Goal: Information Seeking & Learning: Learn about a topic

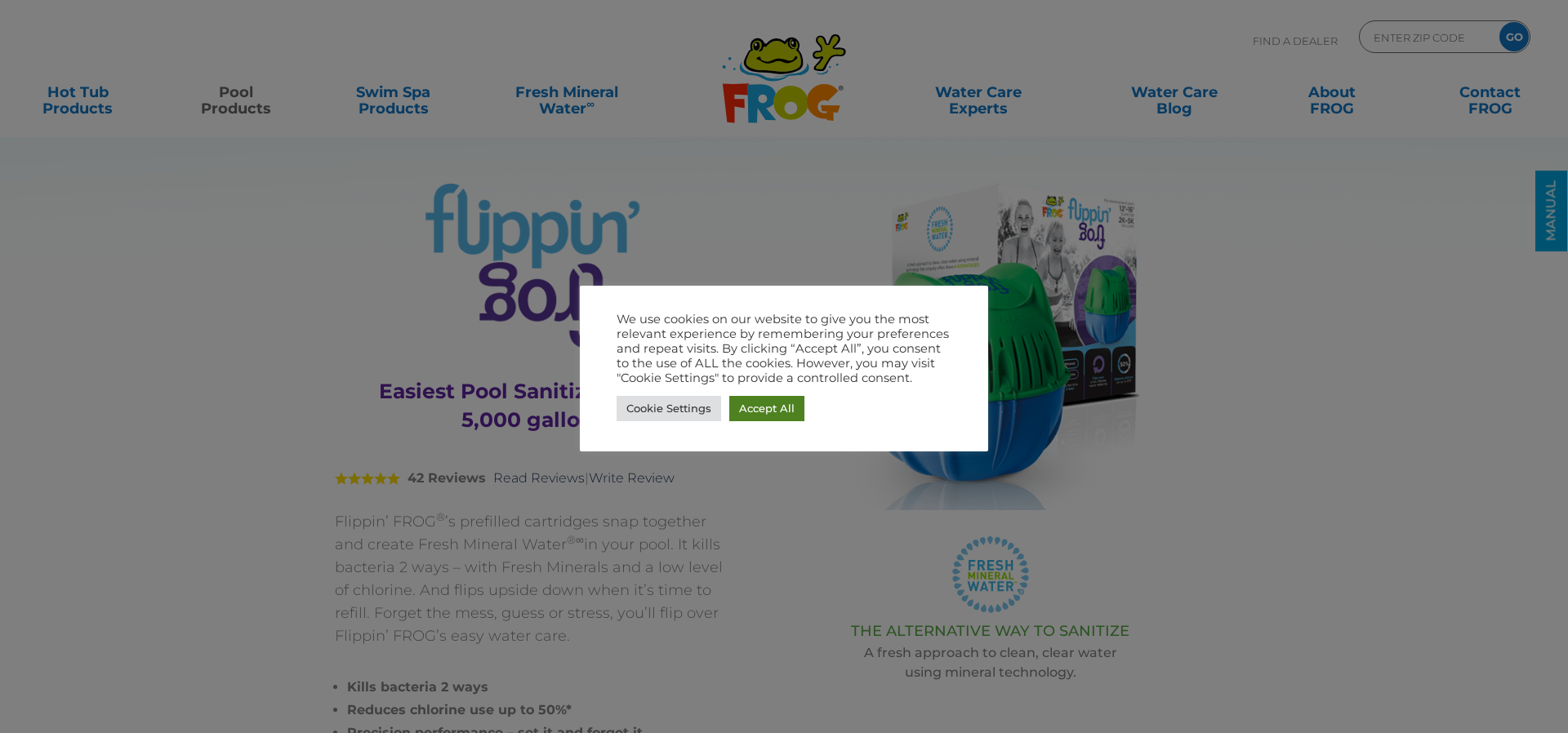
click at [781, 412] on link "Accept All" at bounding box center [766, 408] width 75 height 25
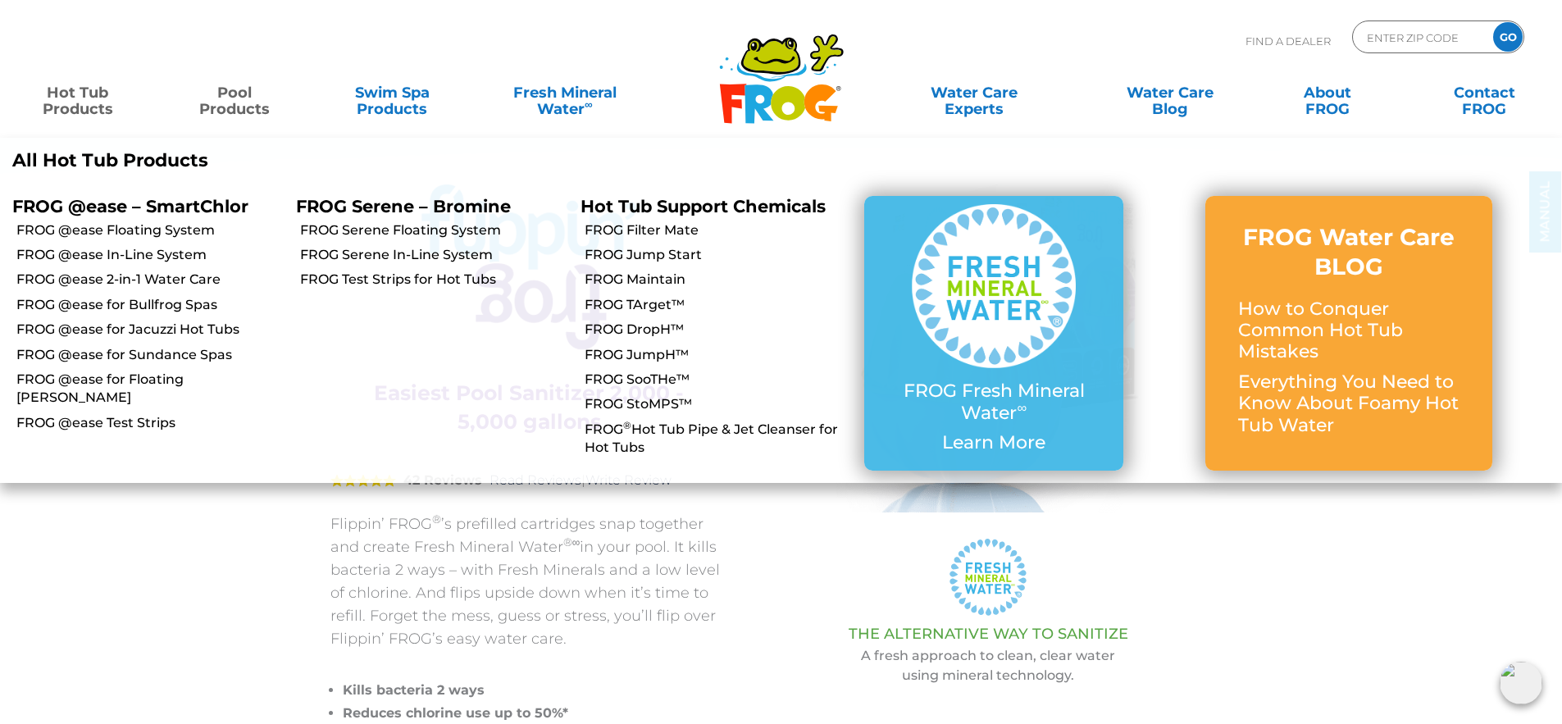
click at [84, 96] on link "Hot Tub Products" at bounding box center [77, 92] width 122 height 33
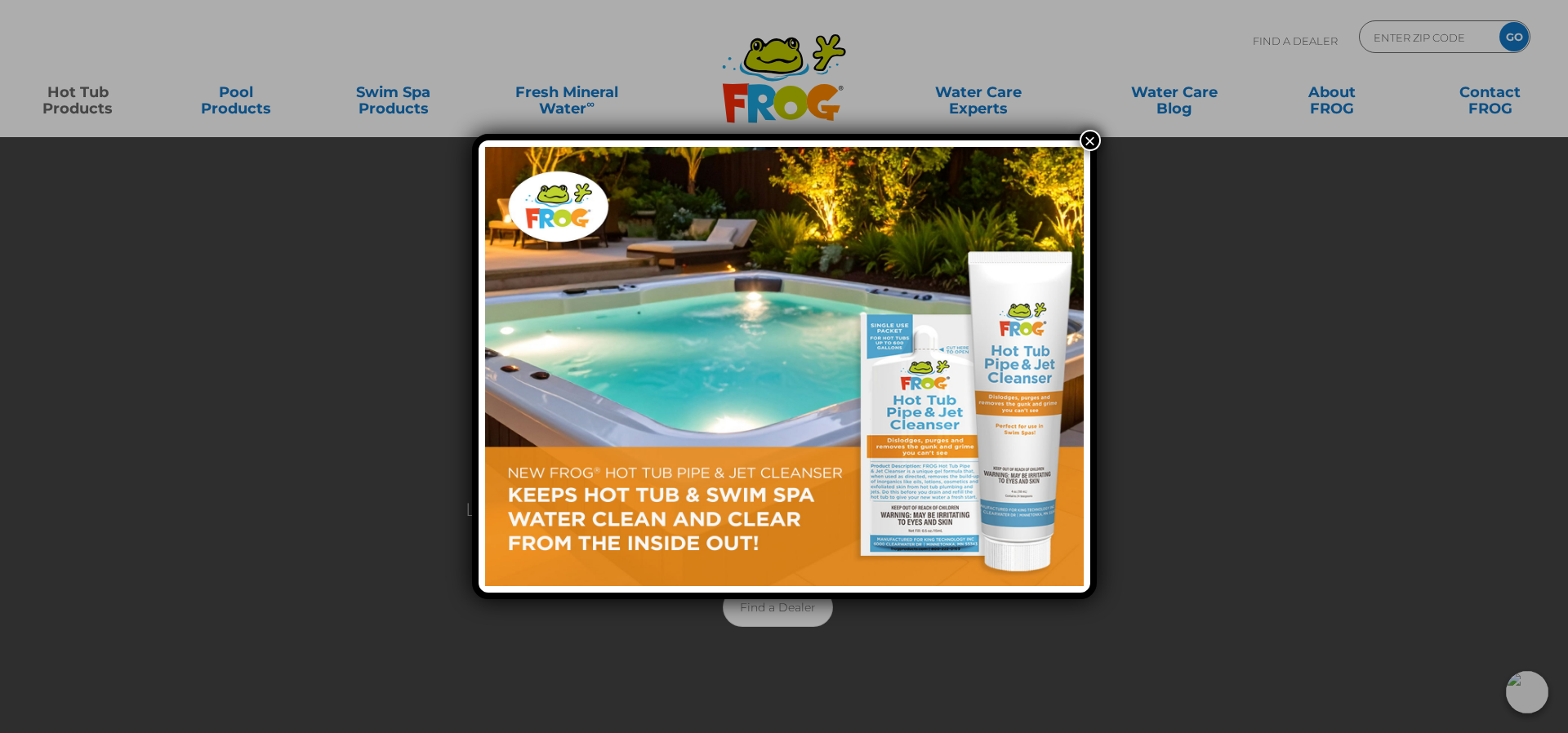
click at [1084, 140] on button "×" at bounding box center [1089, 139] width 21 height 21
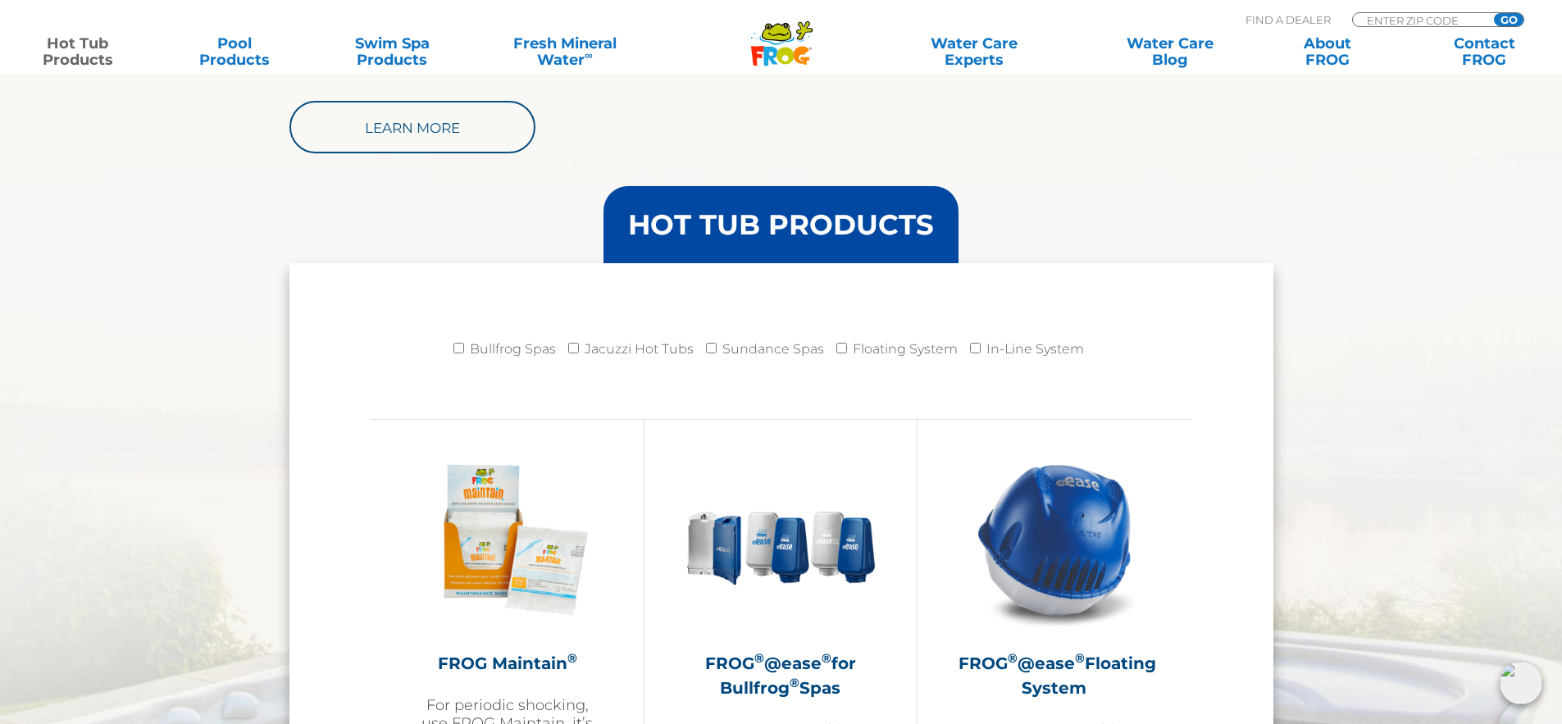
scroll to position [1715, 0]
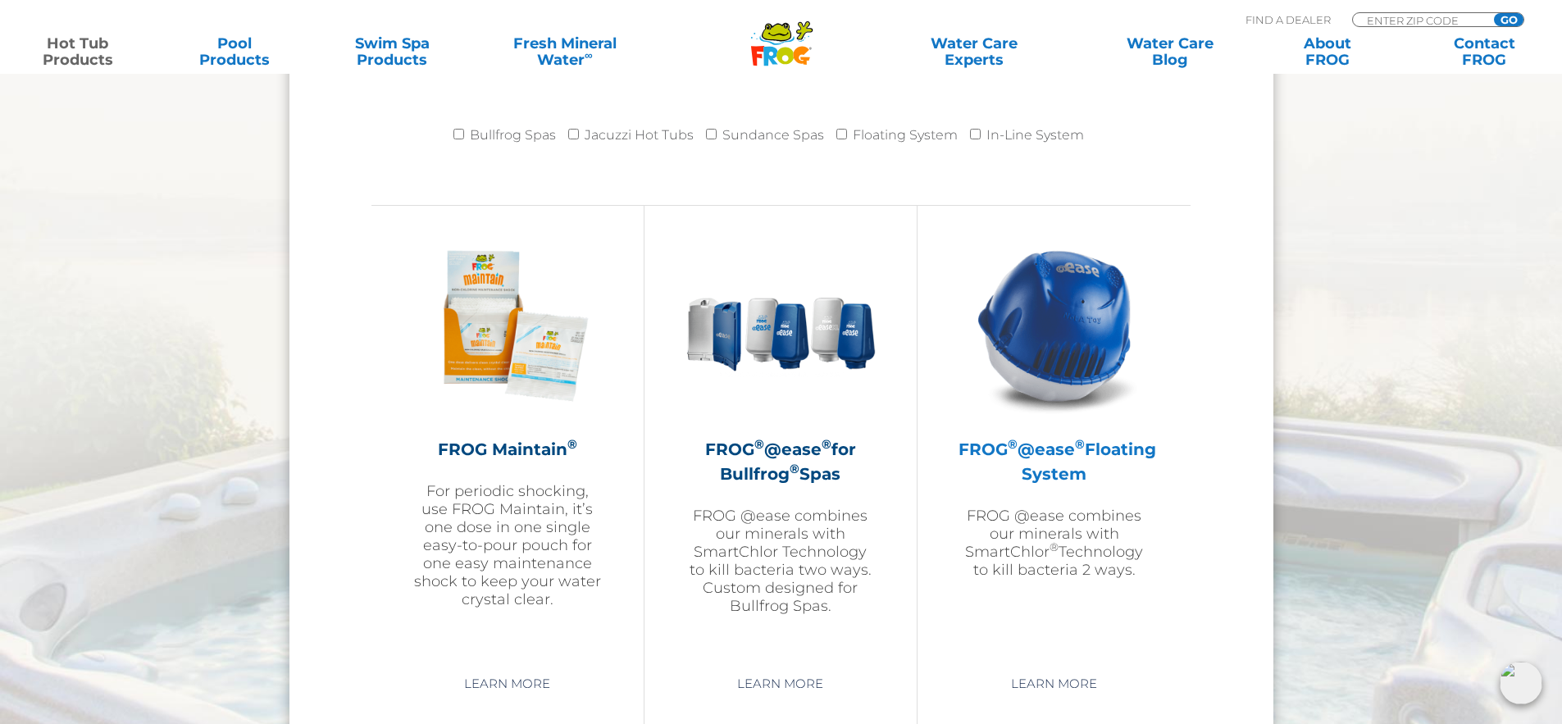
click at [1099, 450] on h2 "FROG ® @ease ® Floating System" at bounding box center [1054, 461] width 191 height 49
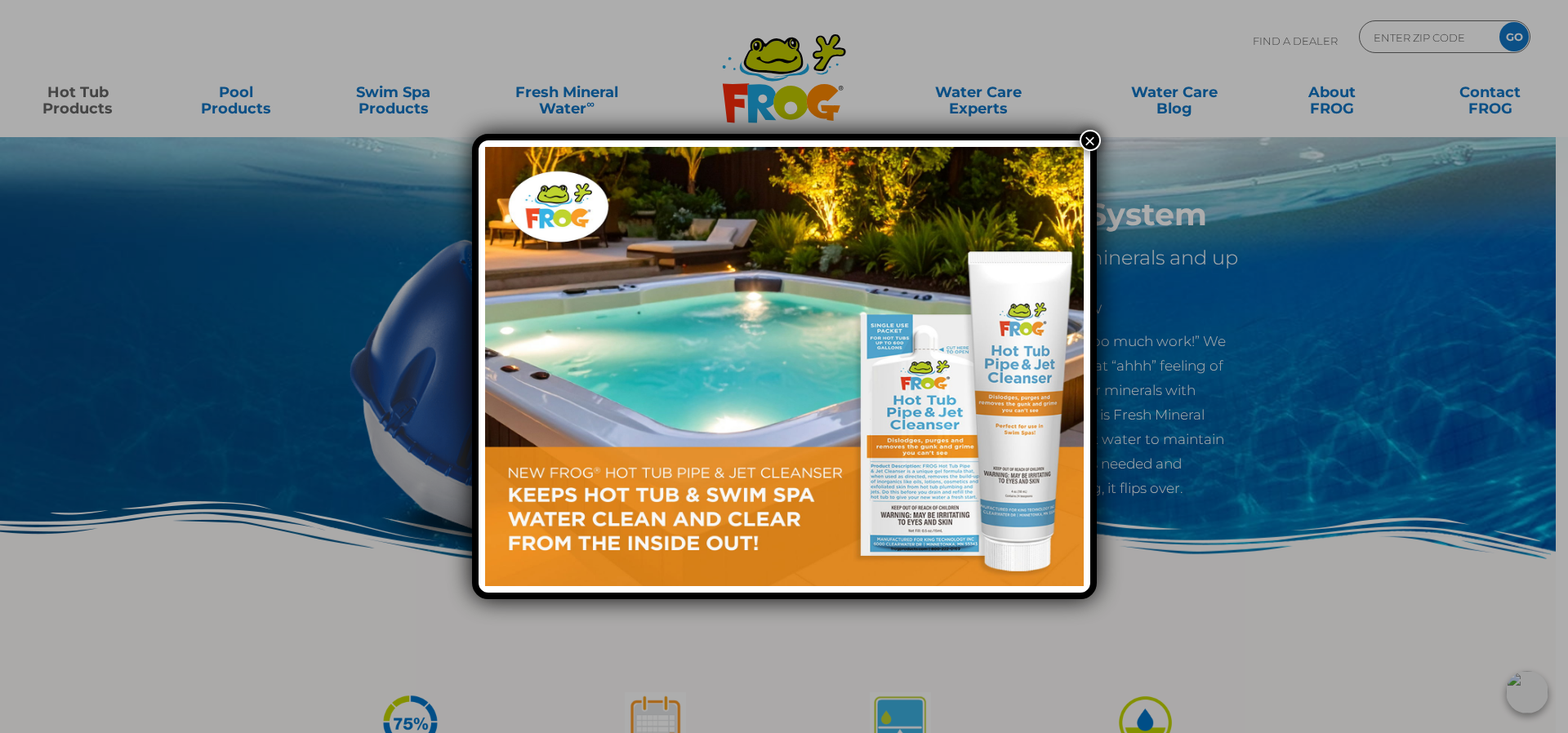
click at [1091, 133] on button "×" at bounding box center [1089, 139] width 21 height 21
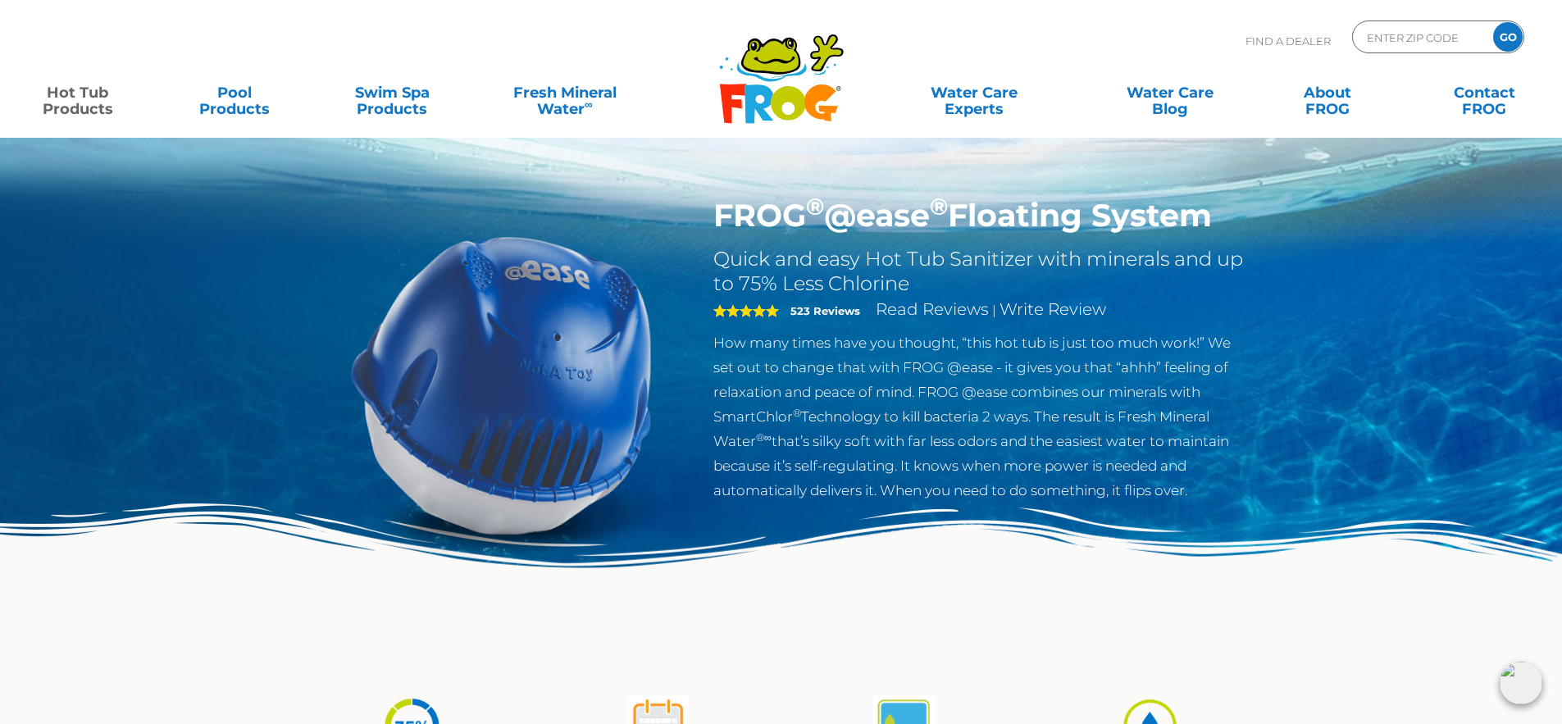
drag, startPoint x: 683, startPoint y: 0, endPoint x: 1368, endPoint y: 638, distance: 935.9
click at [1368, 638] on img at bounding box center [781, 589] width 1562 height 171
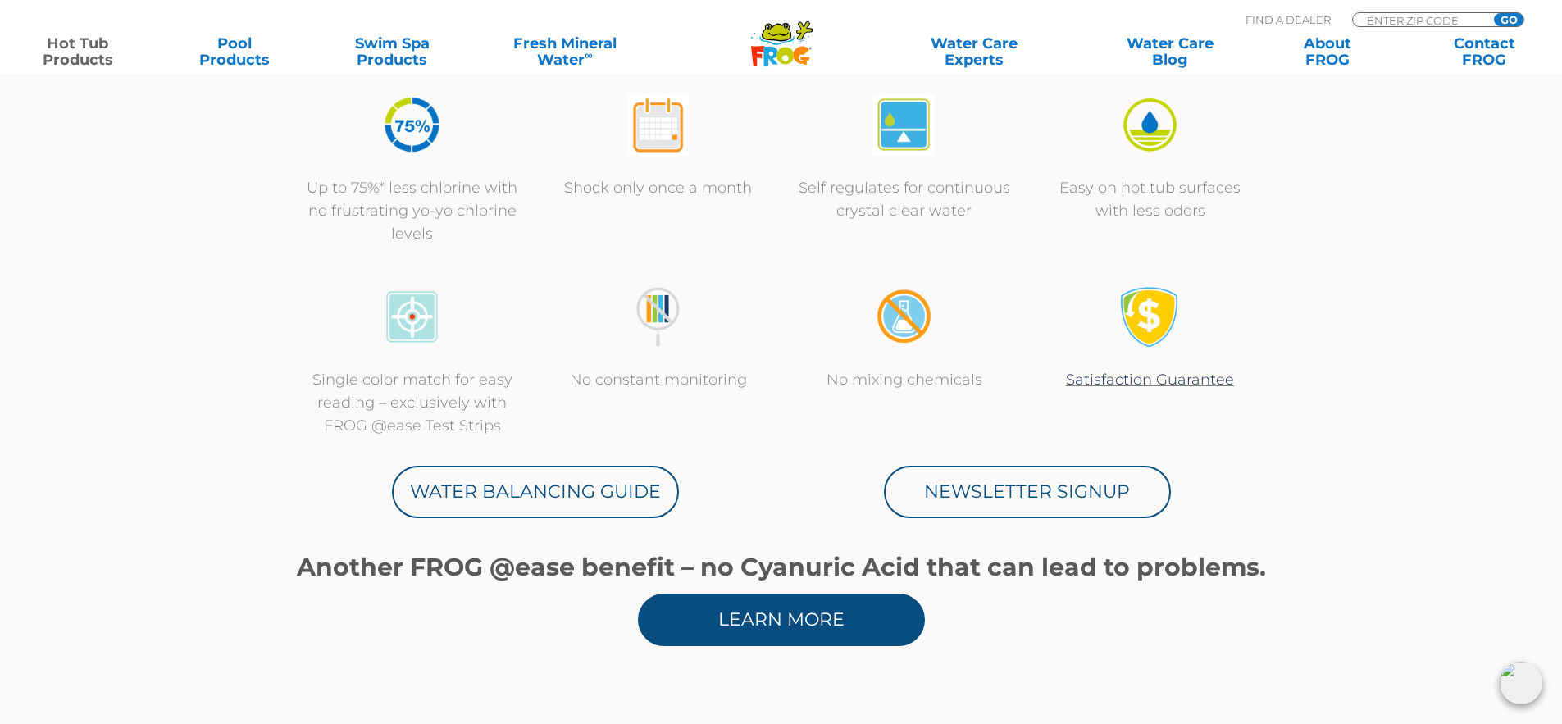
click at [672, 611] on link "Learn More" at bounding box center [781, 620] width 287 height 52
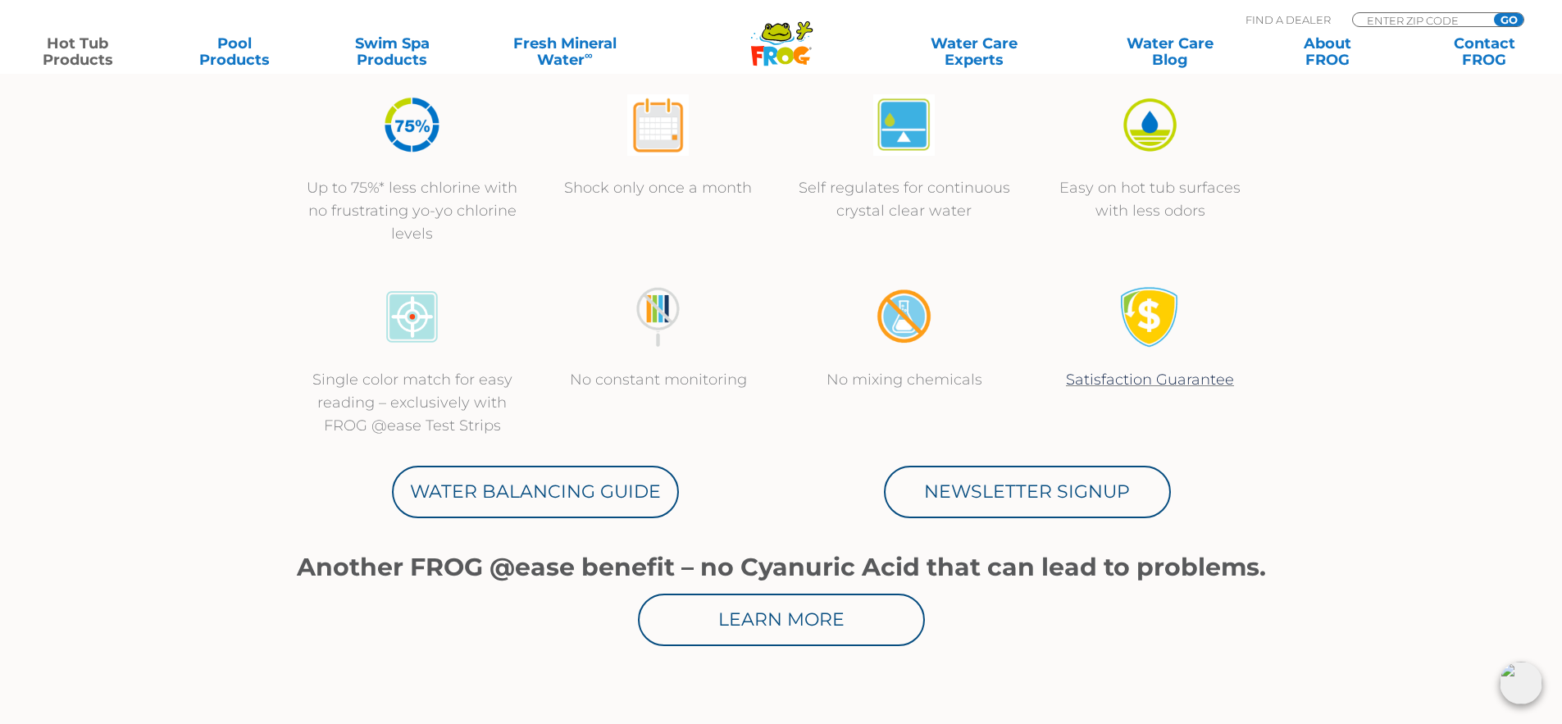
scroll to position [0, 0]
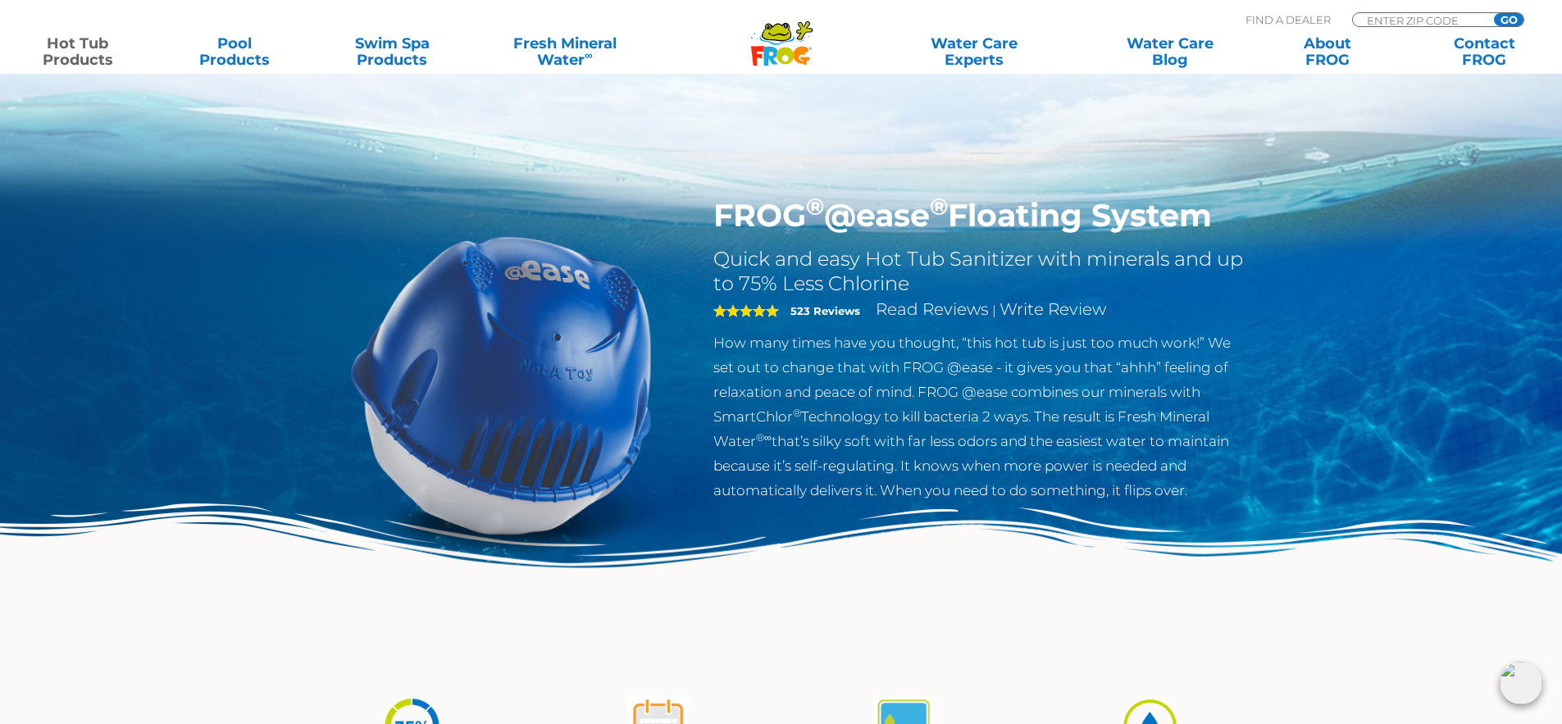
scroll to position [601, 0]
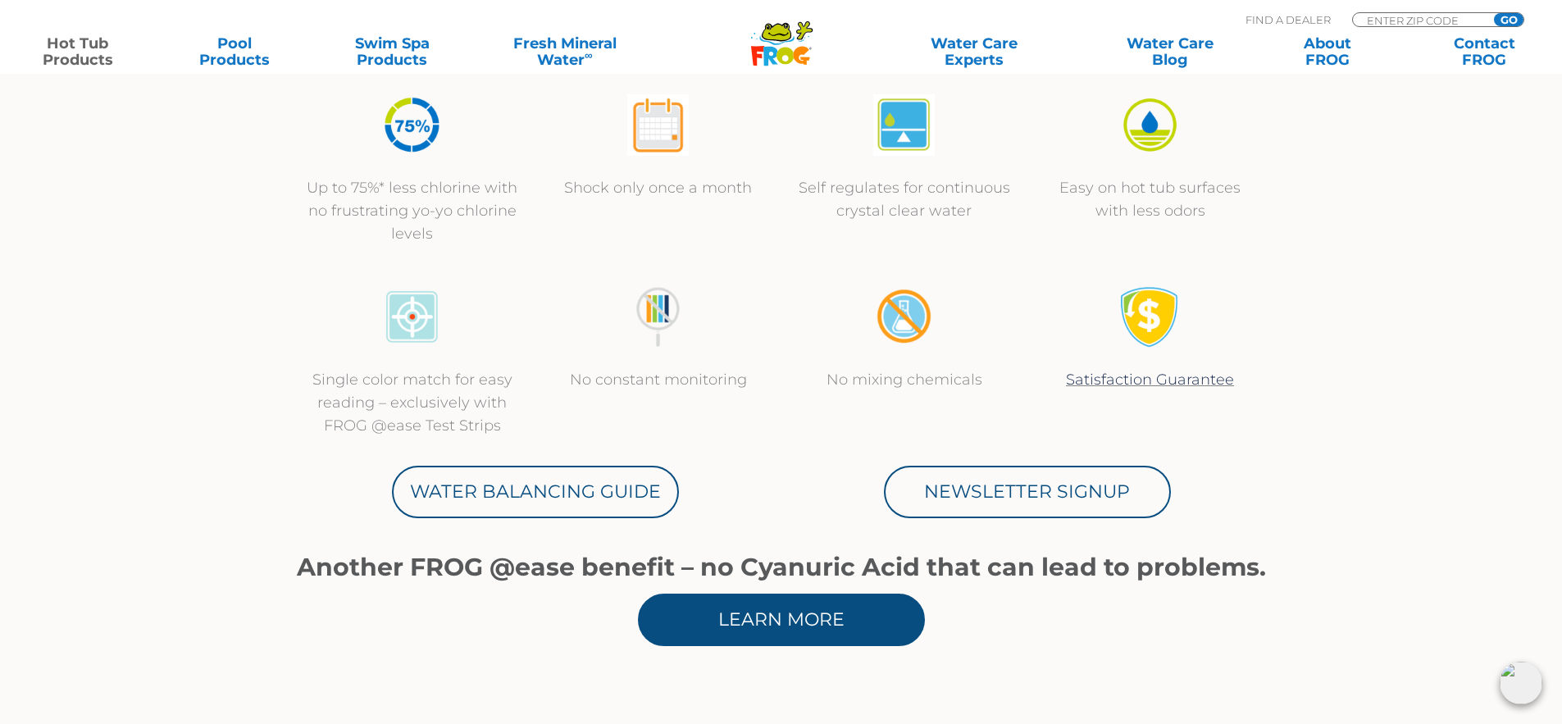
click at [896, 604] on link "Learn More" at bounding box center [781, 620] width 287 height 52
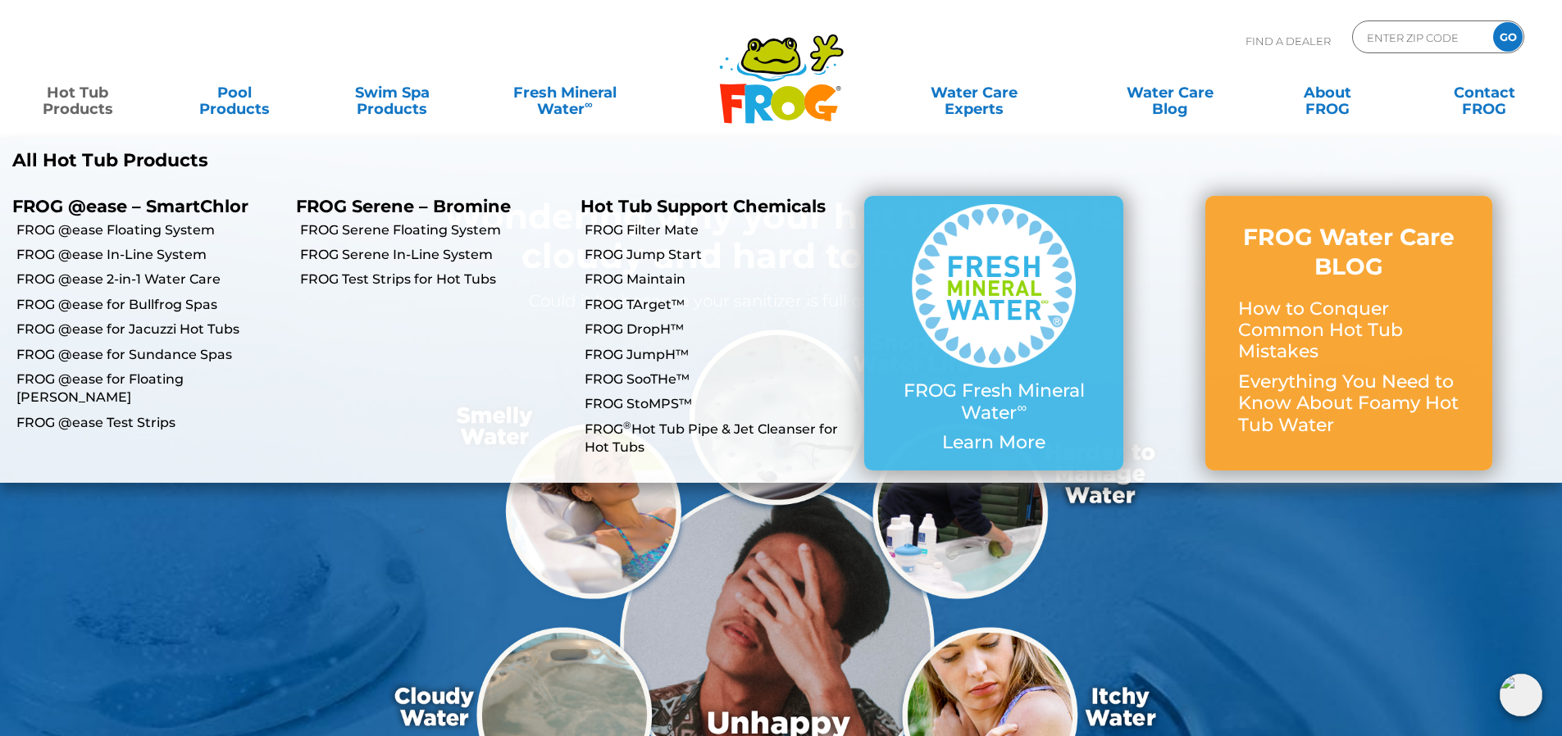
click at [62, 109] on link "Hot Tub Products" at bounding box center [77, 92] width 122 height 33
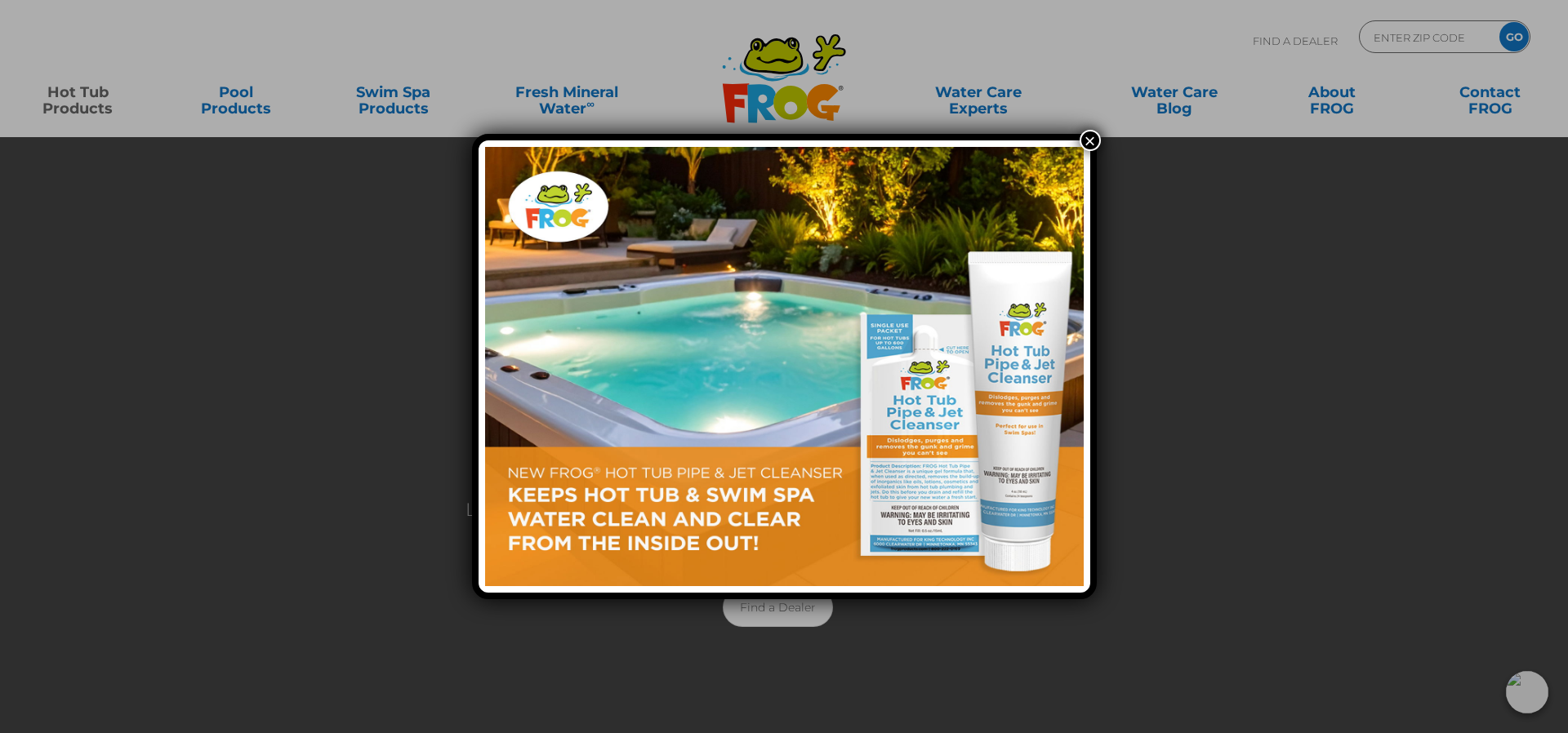
click at [1096, 142] on button "×" at bounding box center [1089, 139] width 21 height 21
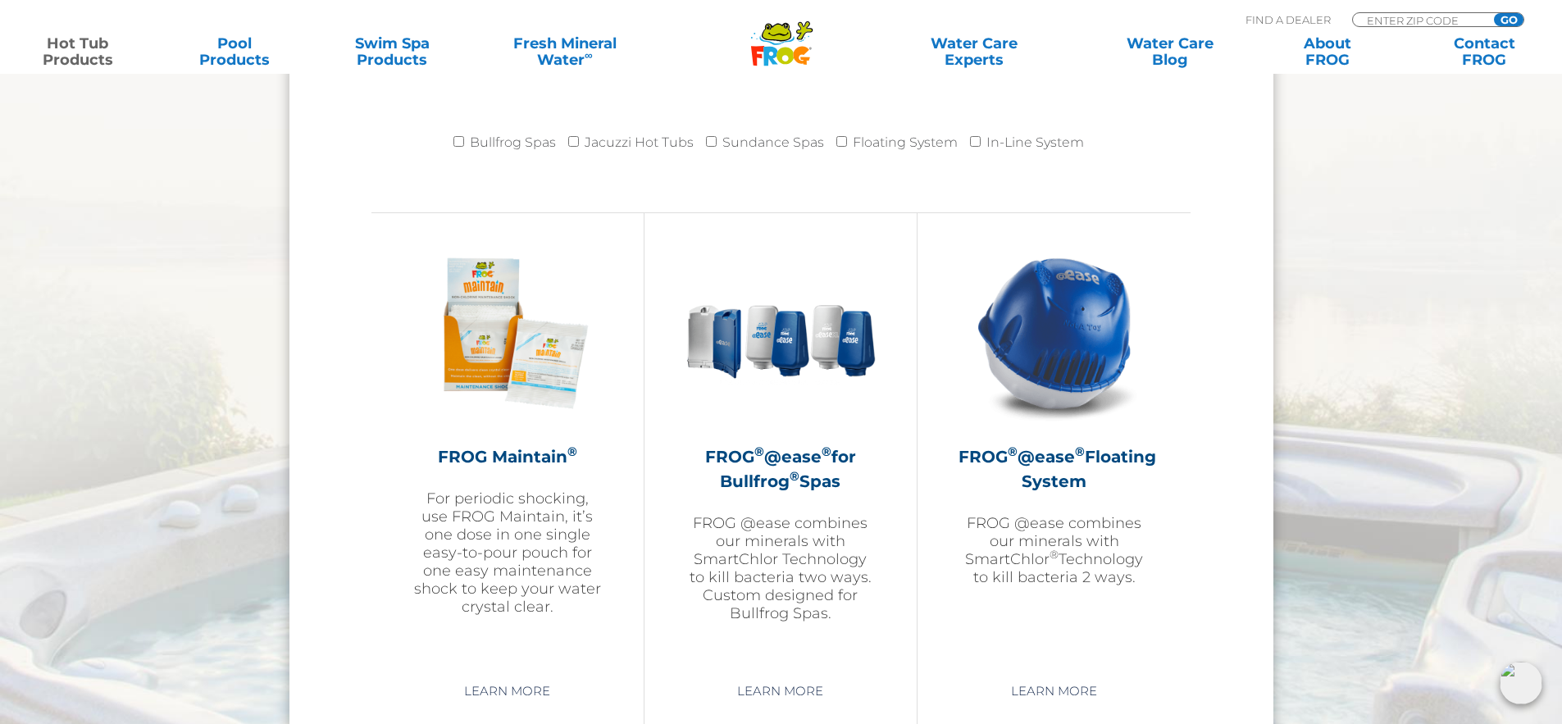
scroll to position [1759, 0]
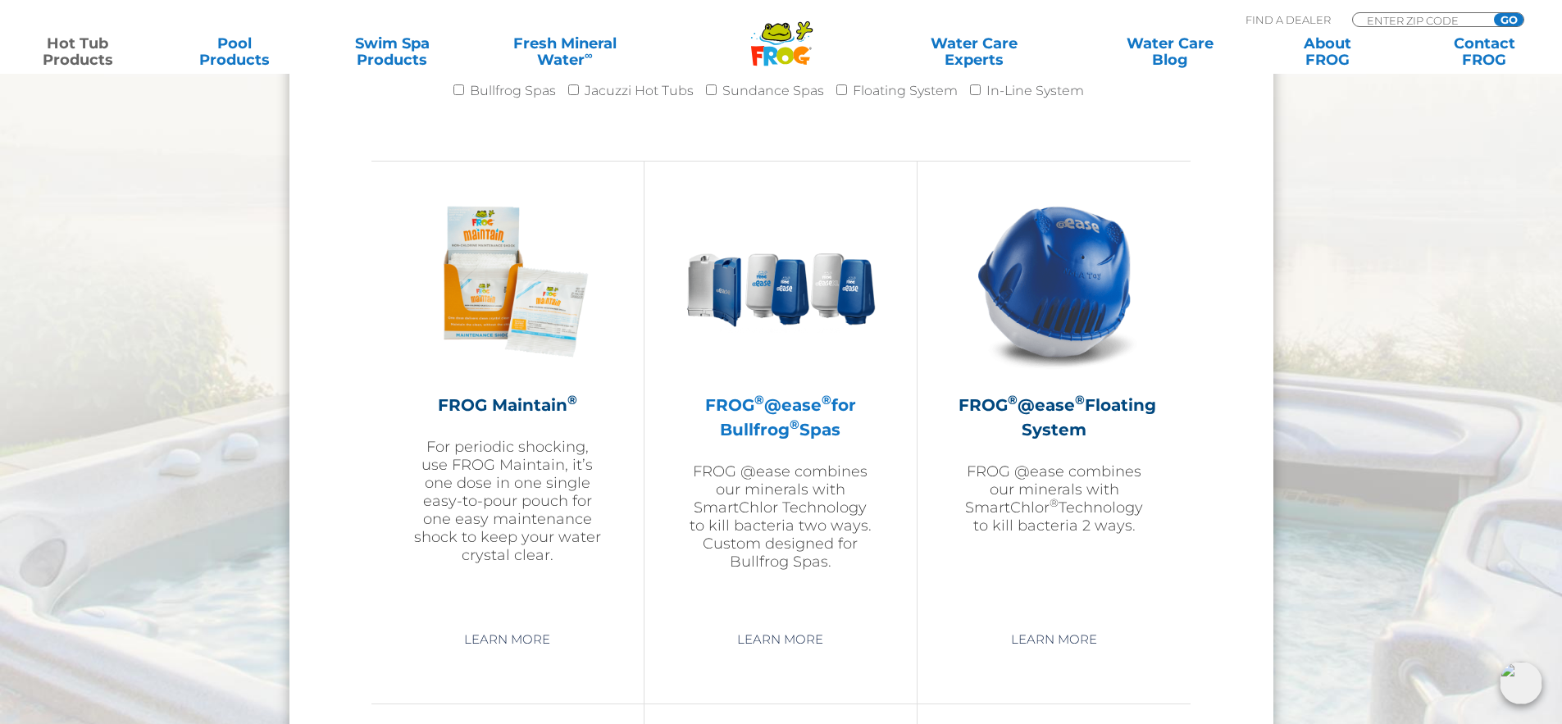
click at [767, 368] on img at bounding box center [781, 281] width 190 height 190
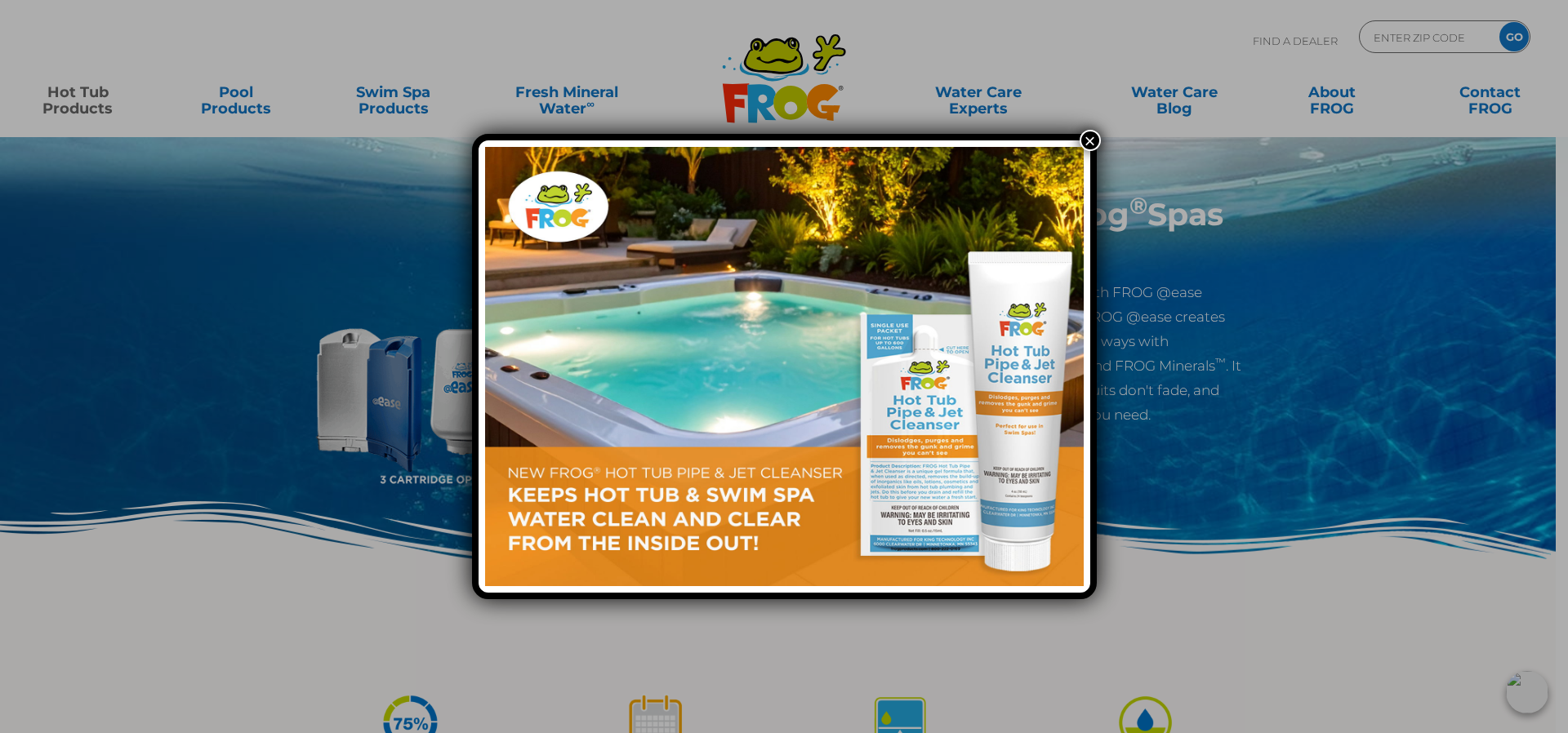
click at [1094, 136] on button "×" at bounding box center [1089, 139] width 21 height 21
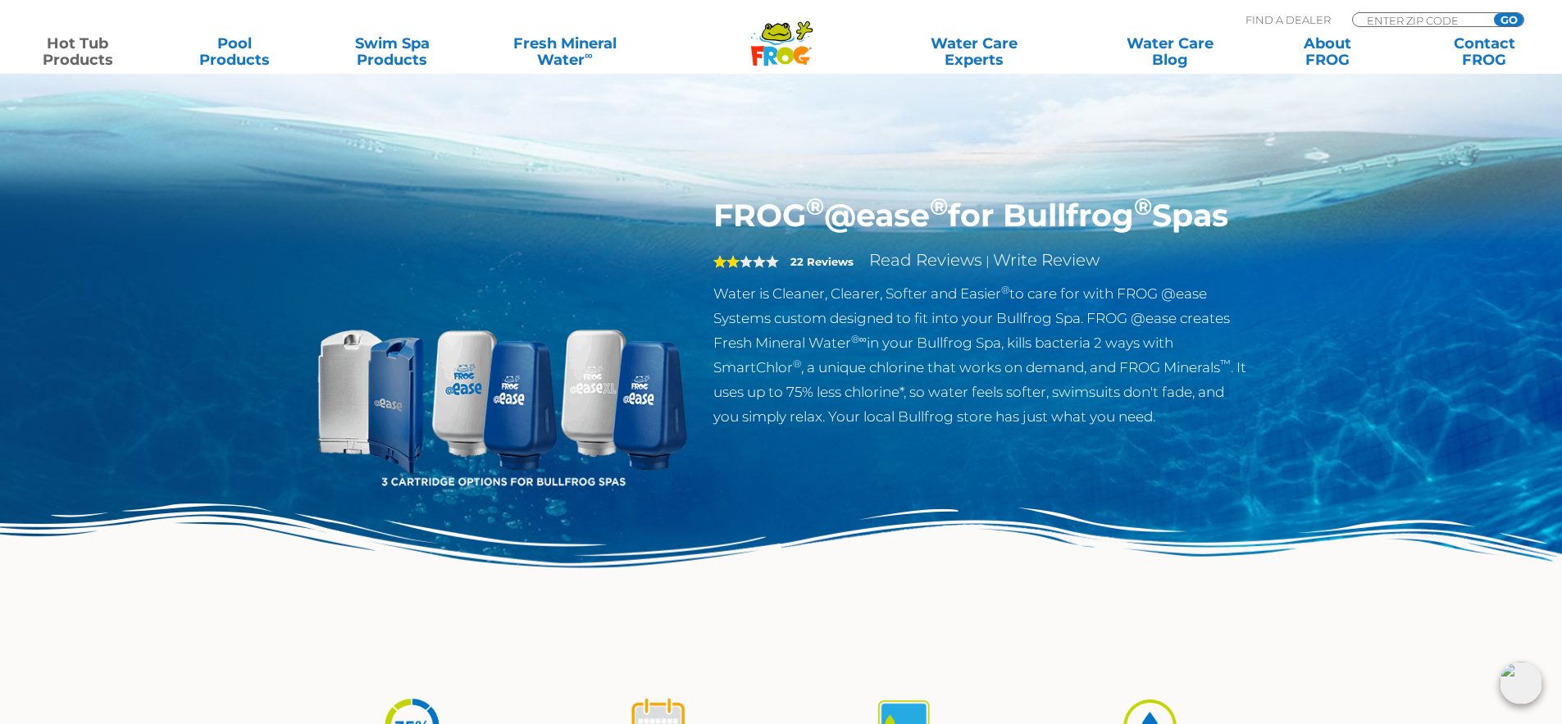
scroll to position [601, 0]
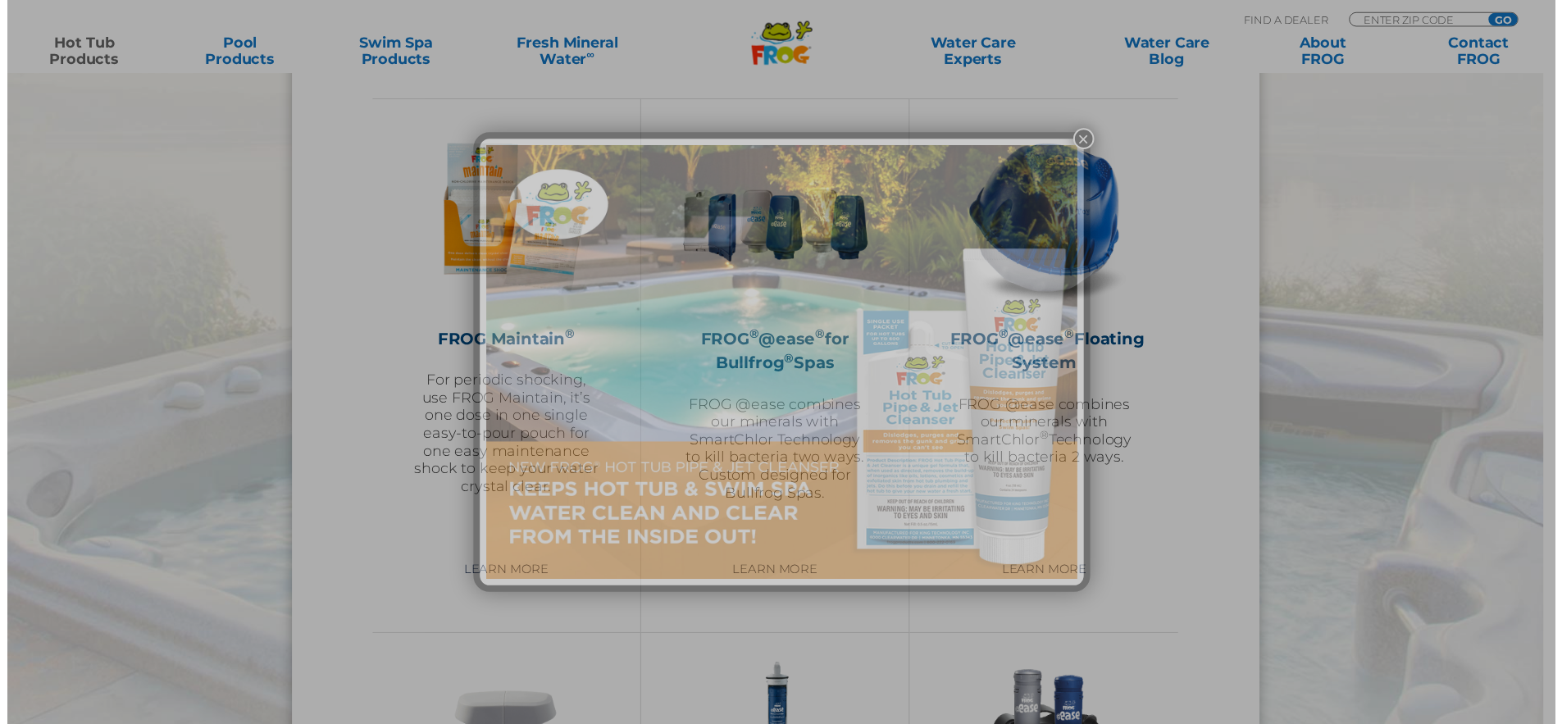
scroll to position [1759, 0]
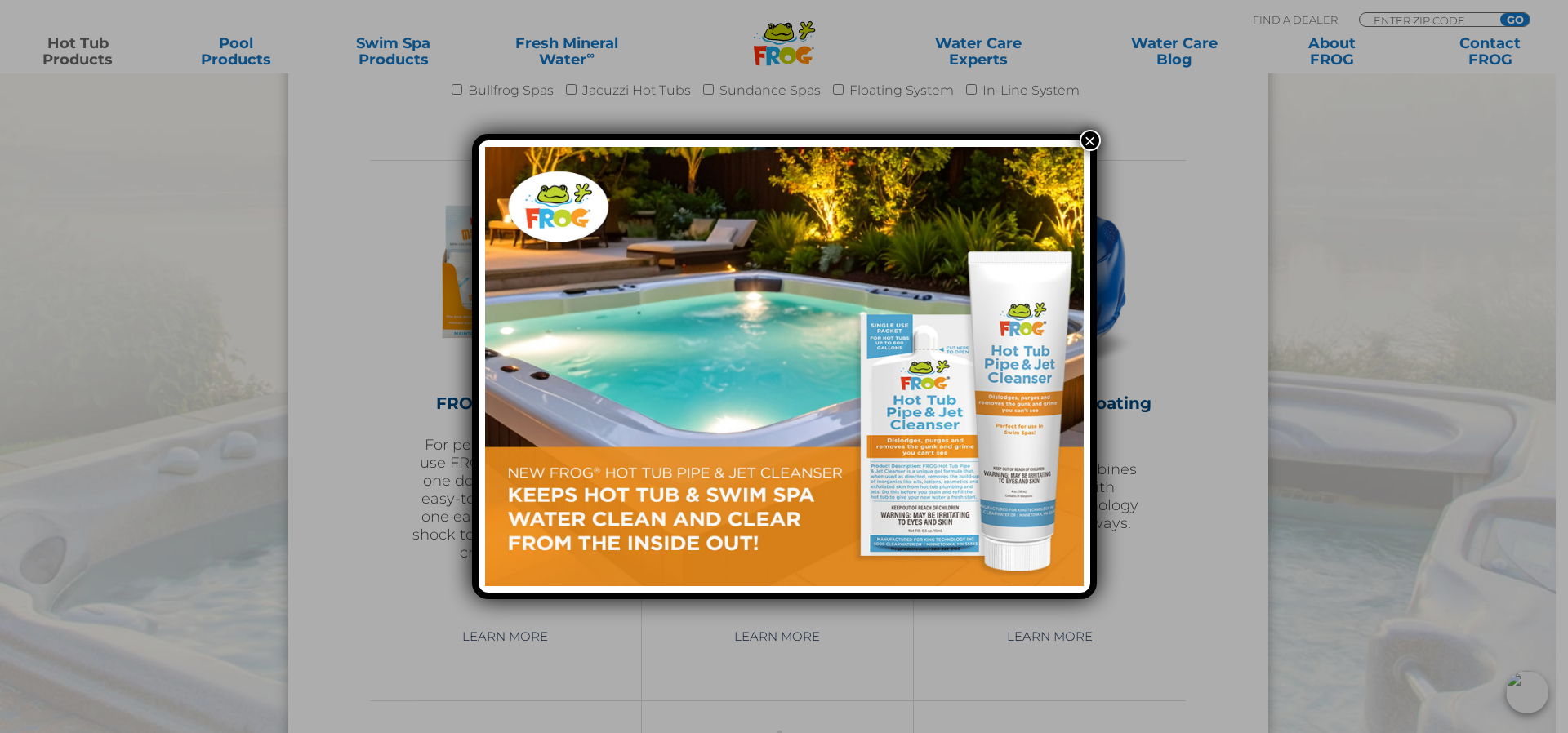
click at [1097, 133] on button "×" at bounding box center [1089, 139] width 21 height 21
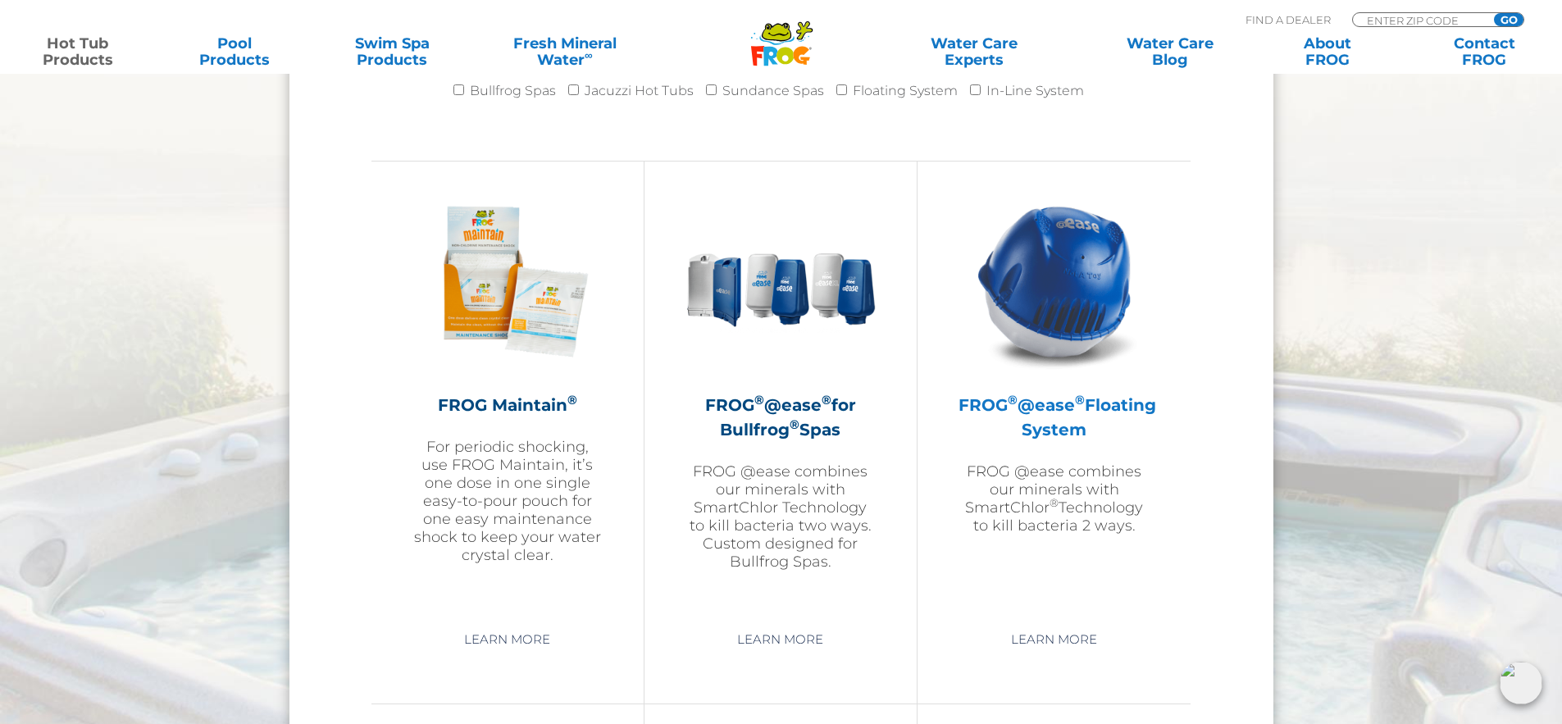
click at [1071, 414] on h2 "FROG ® @ease ® Floating System" at bounding box center [1054, 417] width 191 height 49
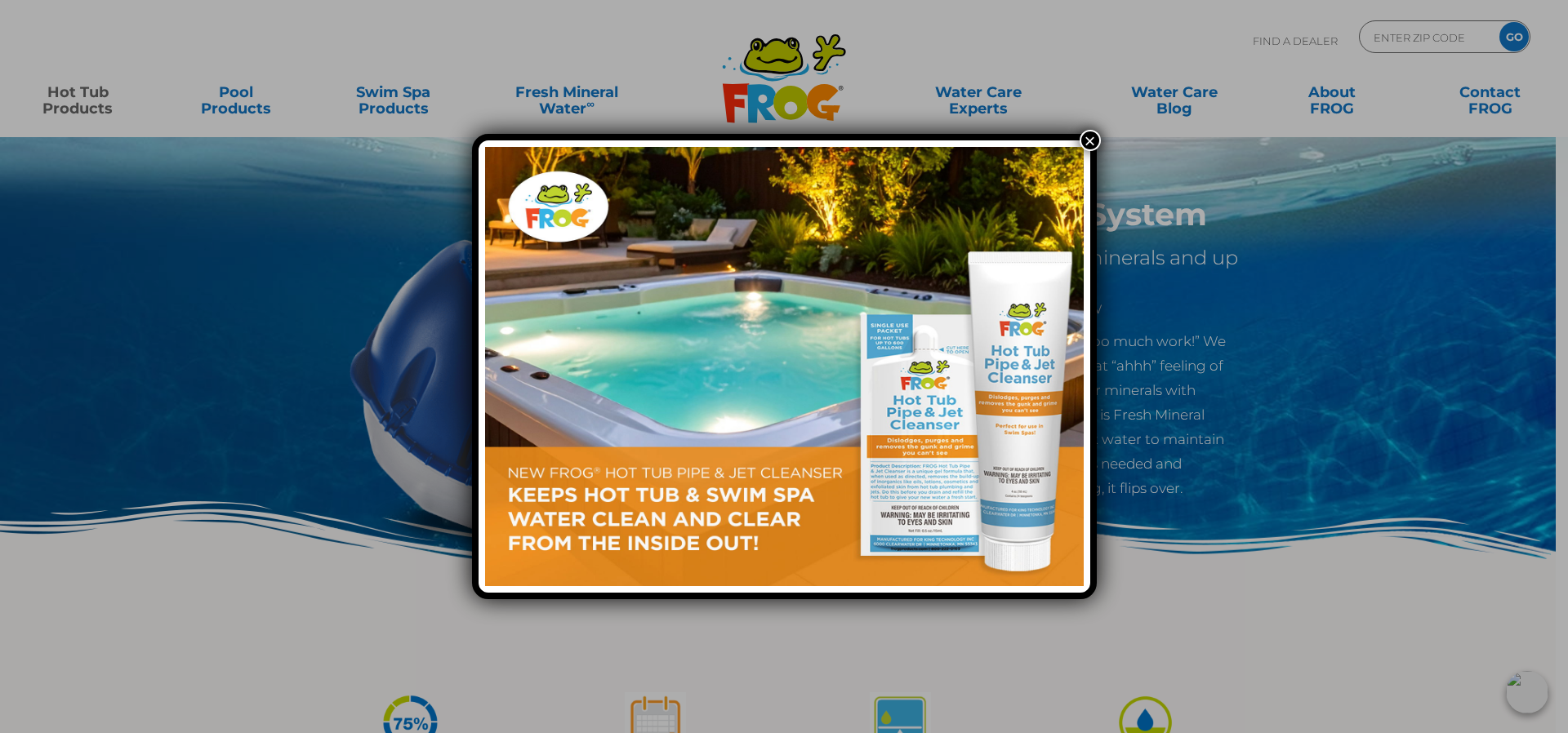
click at [1094, 131] on button "×" at bounding box center [1089, 139] width 21 height 21
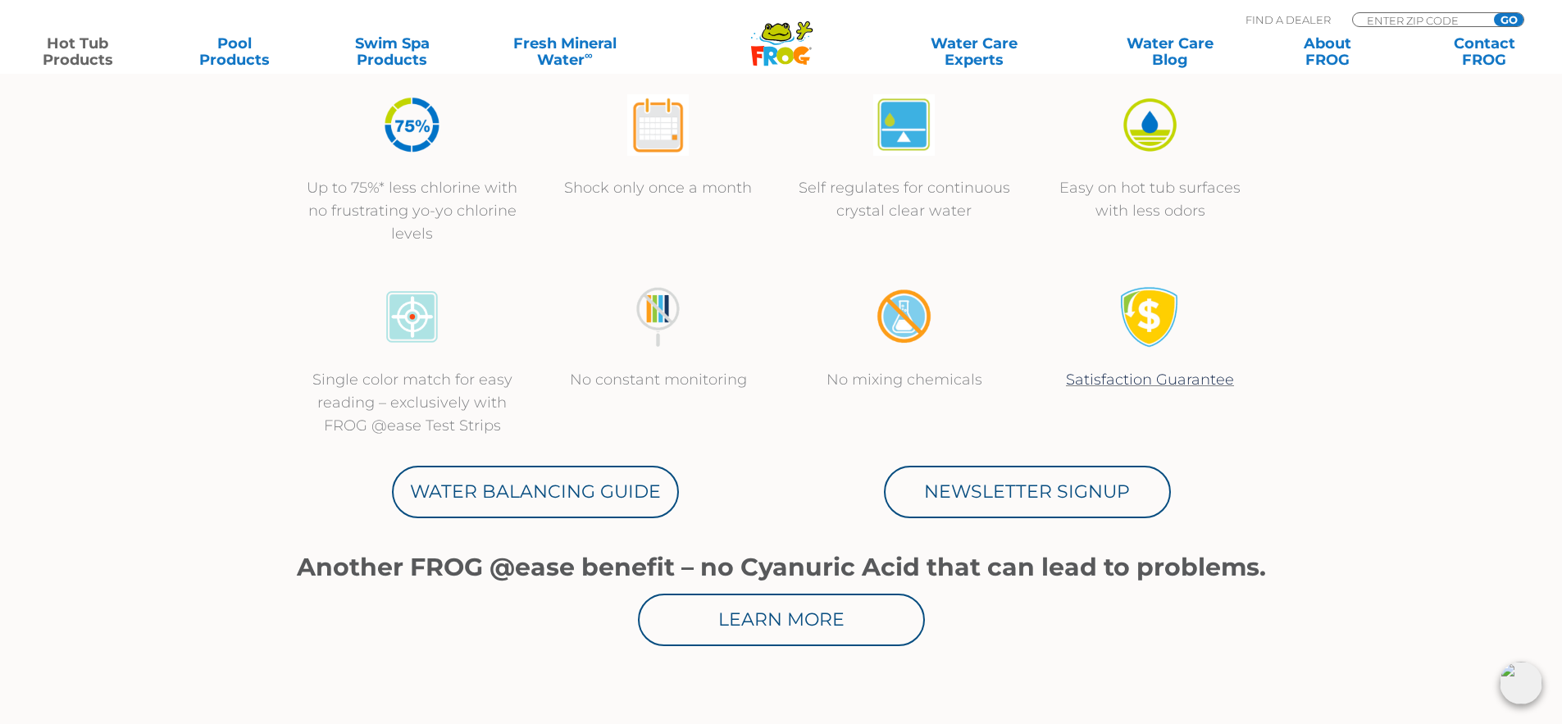
scroll to position [1203, 0]
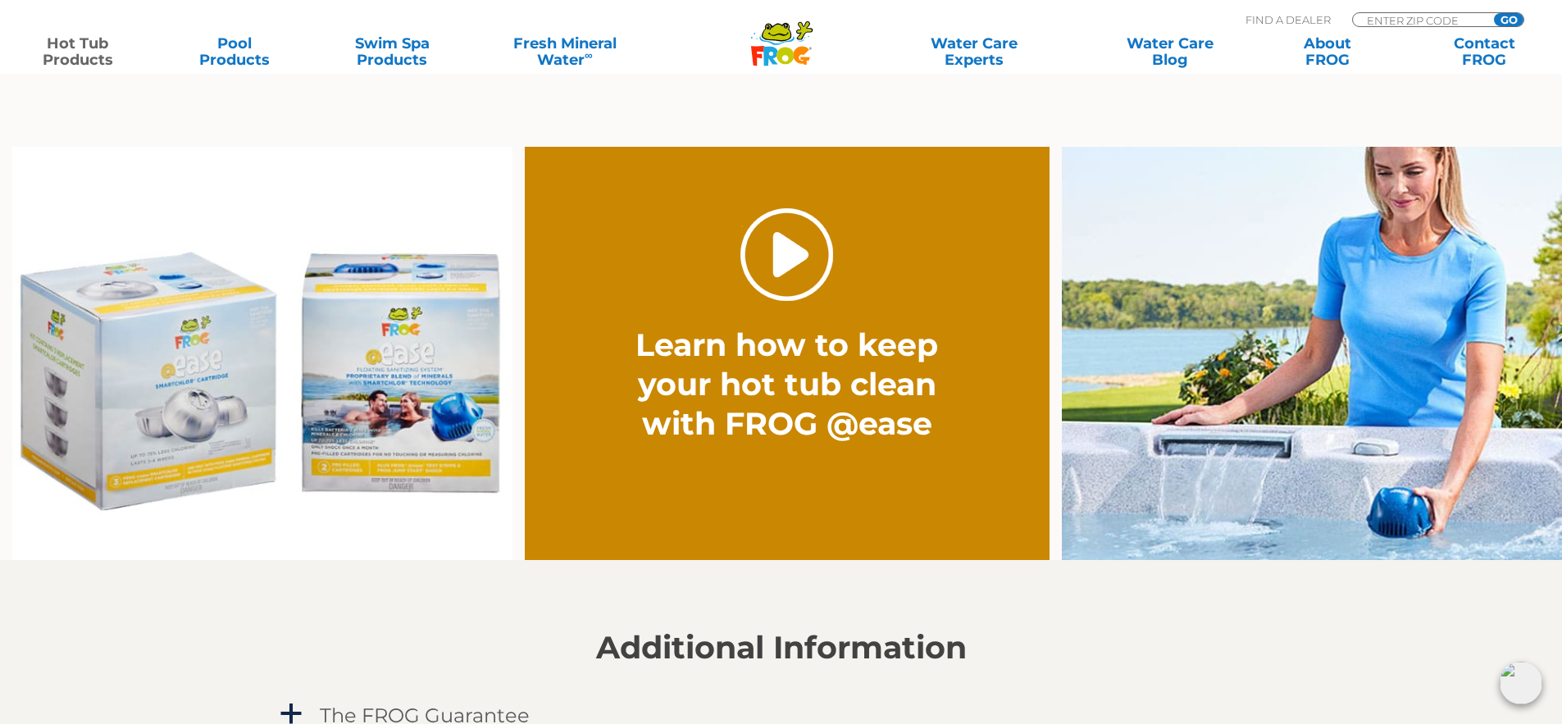
click at [795, 265] on link "." at bounding box center [787, 254] width 93 height 93
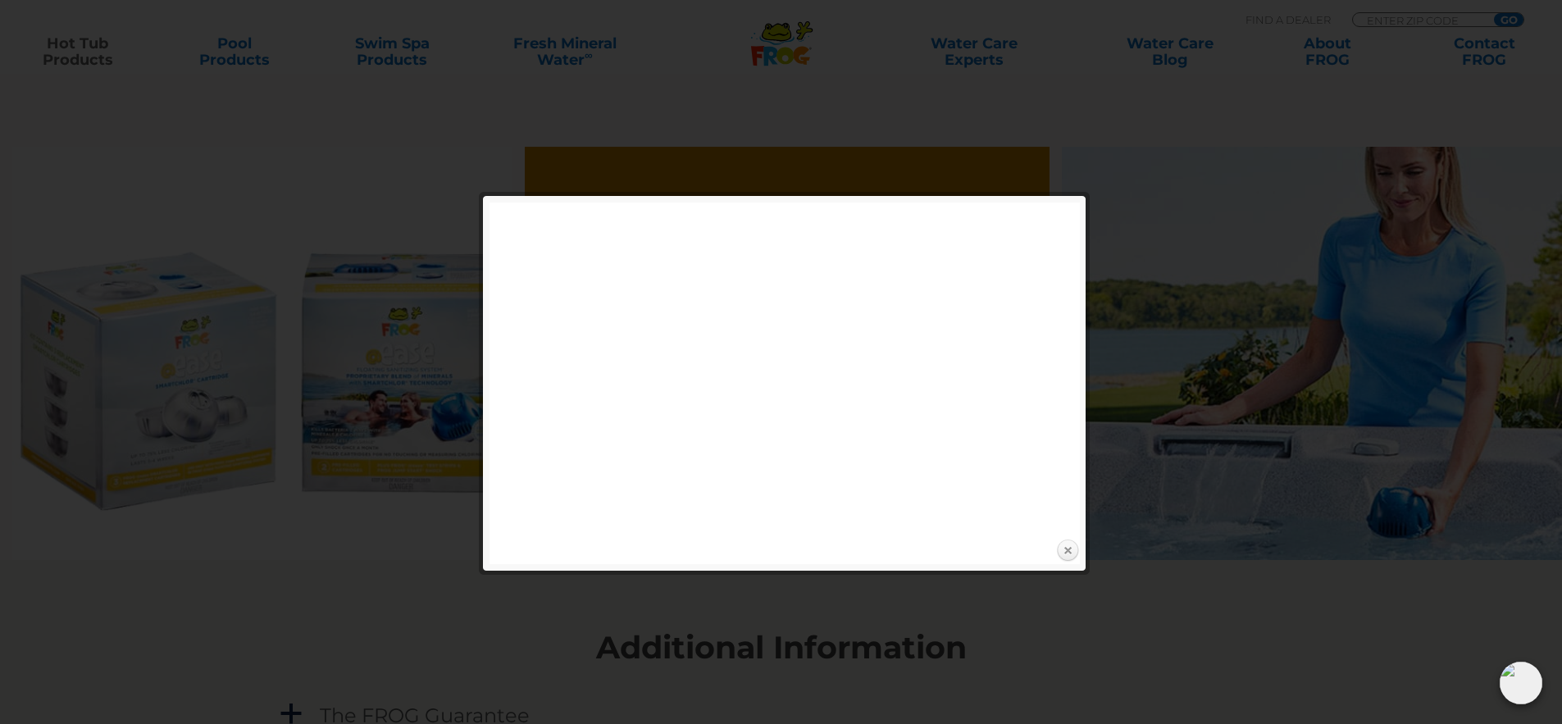
click at [1069, 545] on link "Close" at bounding box center [1067, 551] width 25 height 25
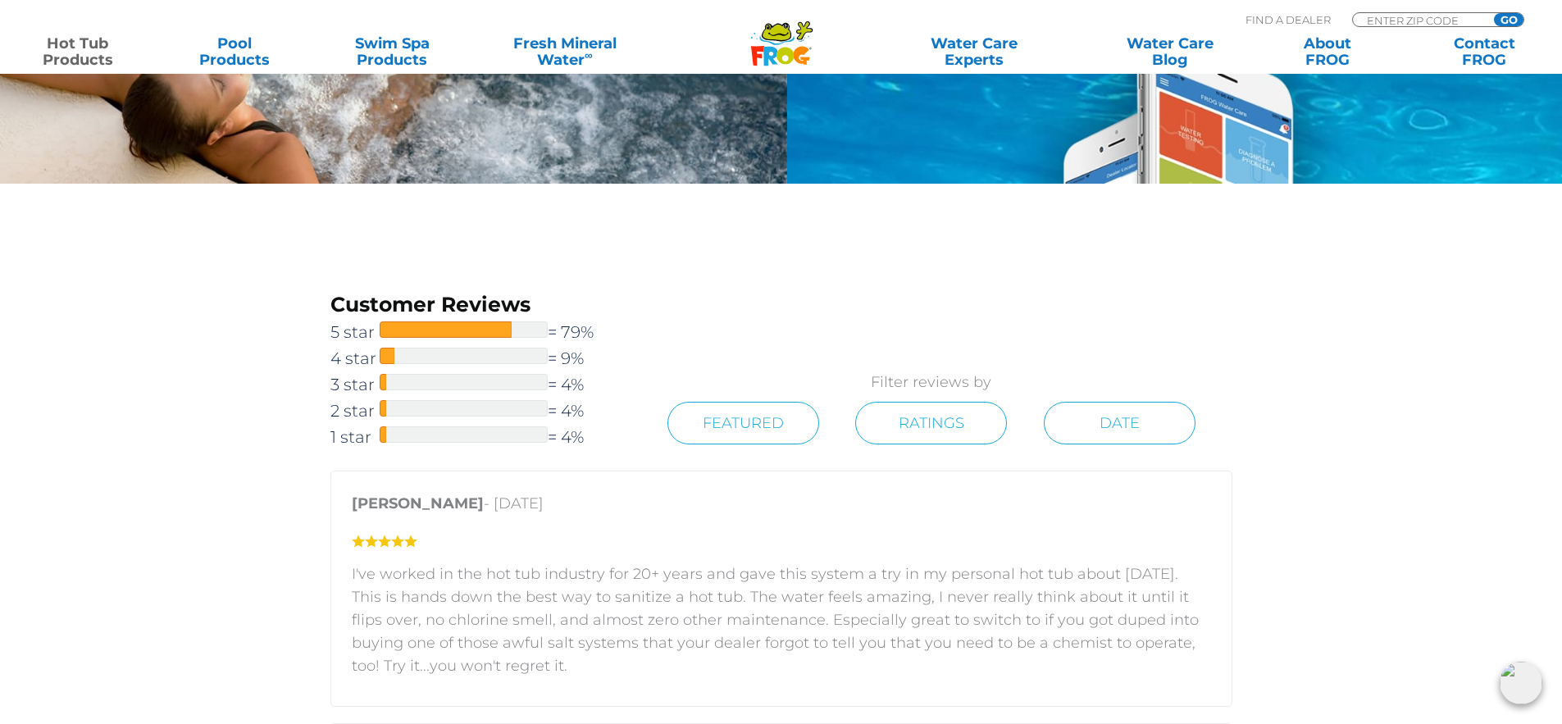
scroll to position [3007, 0]
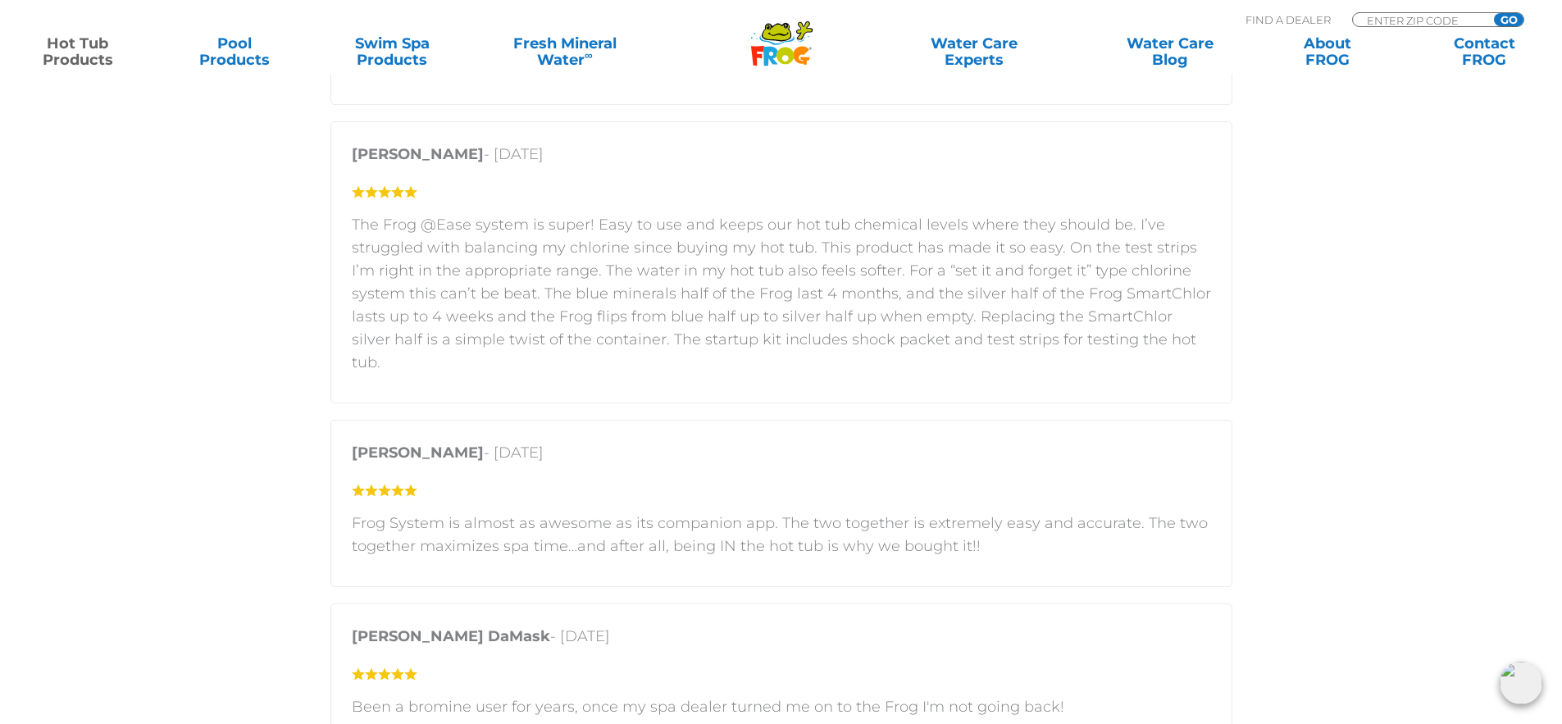
scroll to position [1203, 0]
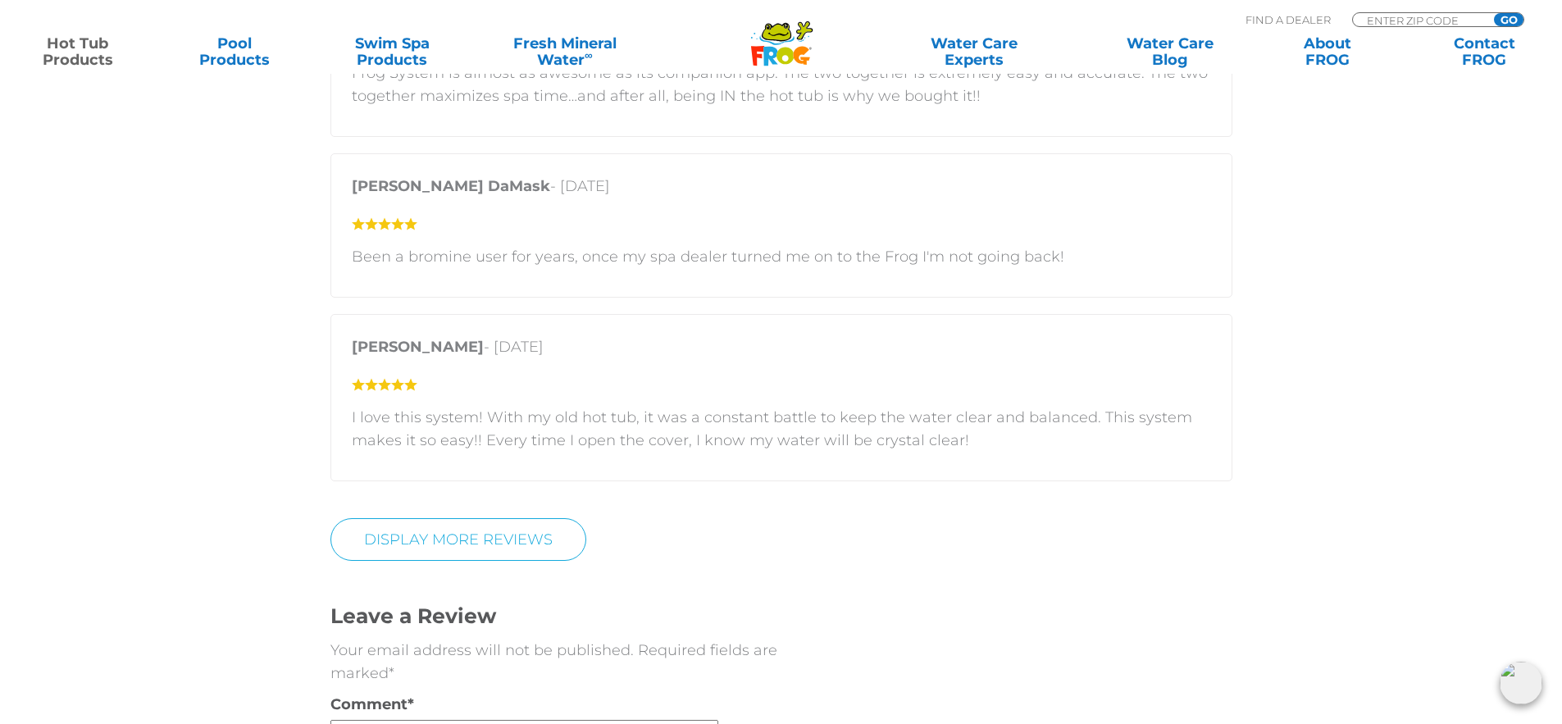
scroll to position [3007, 0]
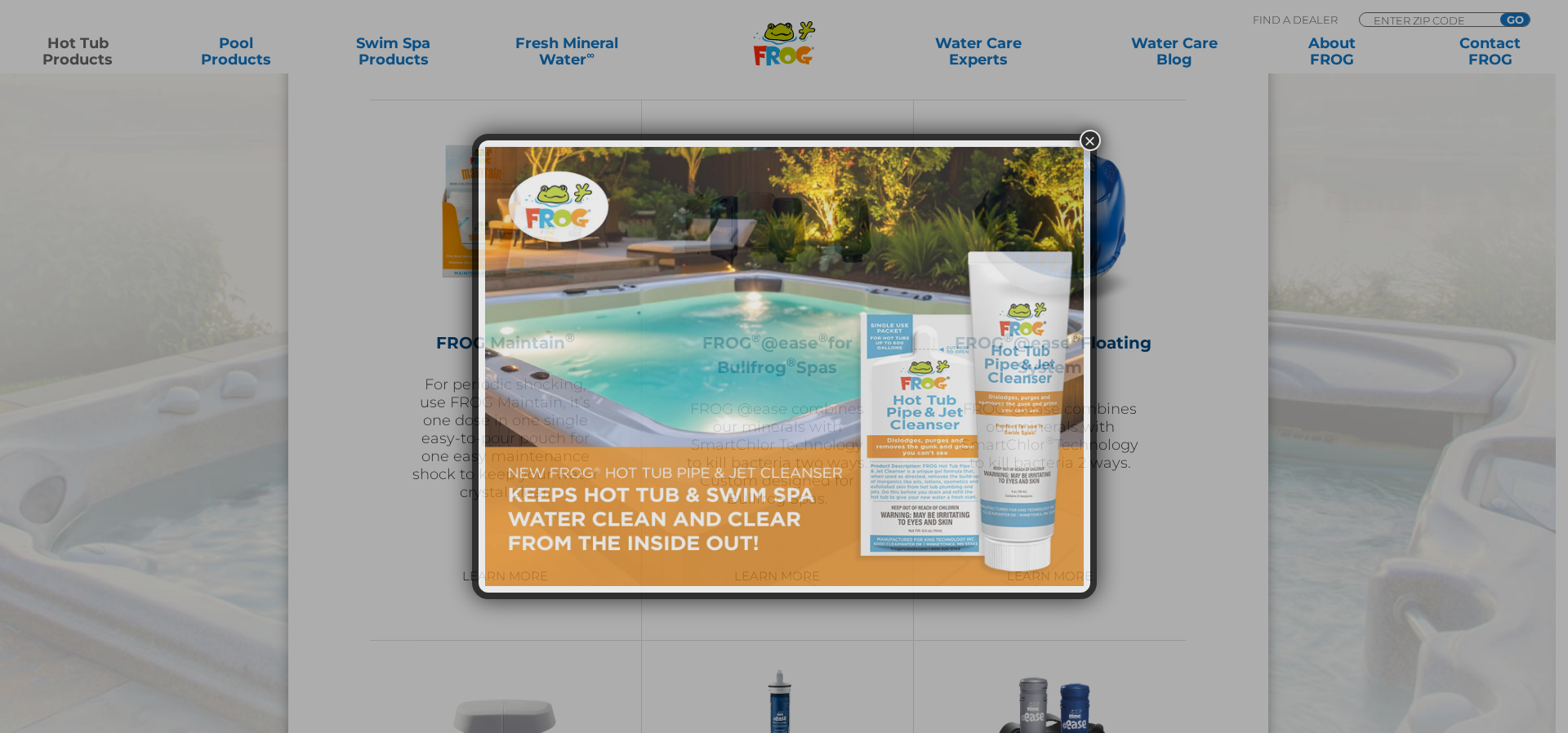
scroll to position [1752, 0]
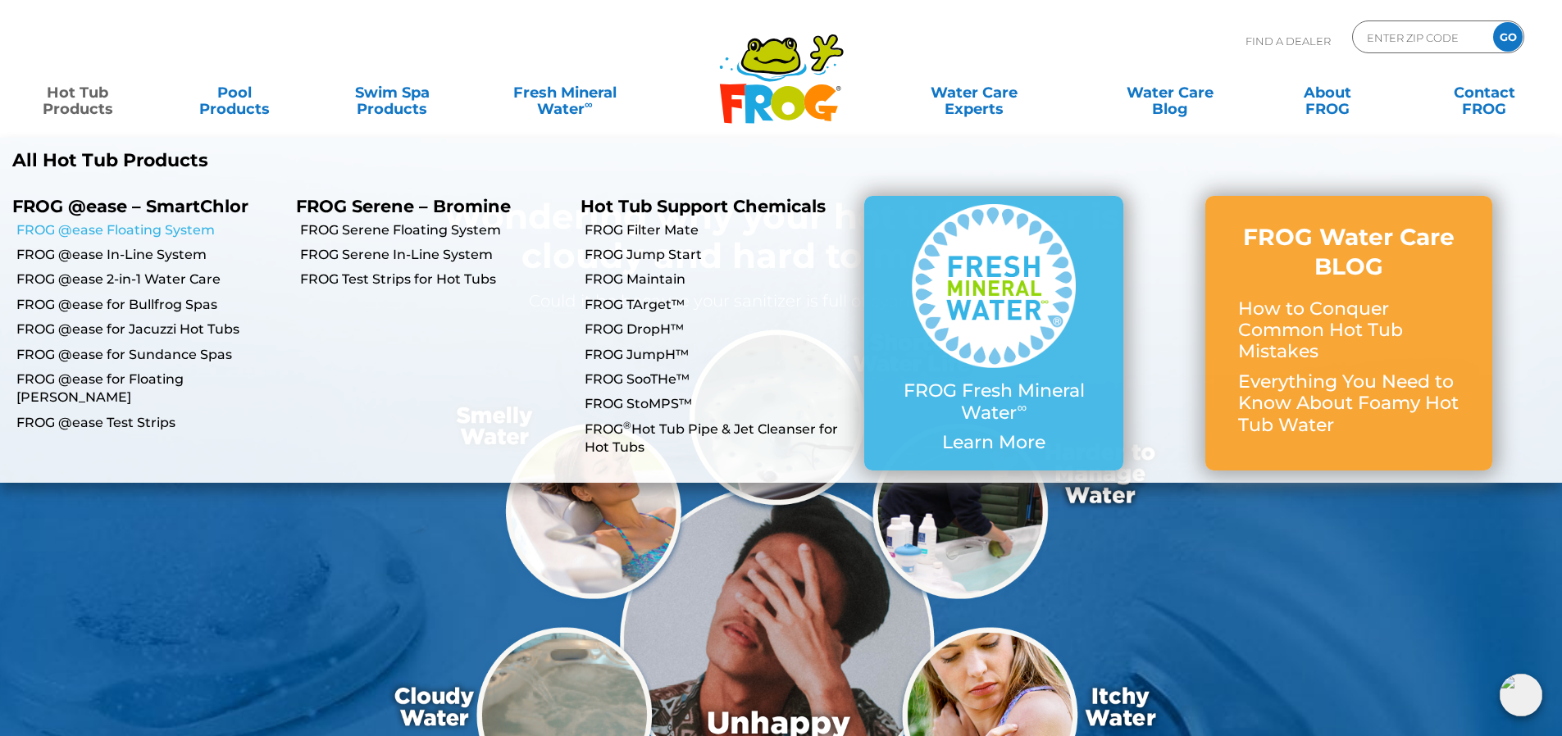
click at [122, 225] on link "FROG @ease Floating System" at bounding box center [149, 230] width 267 height 18
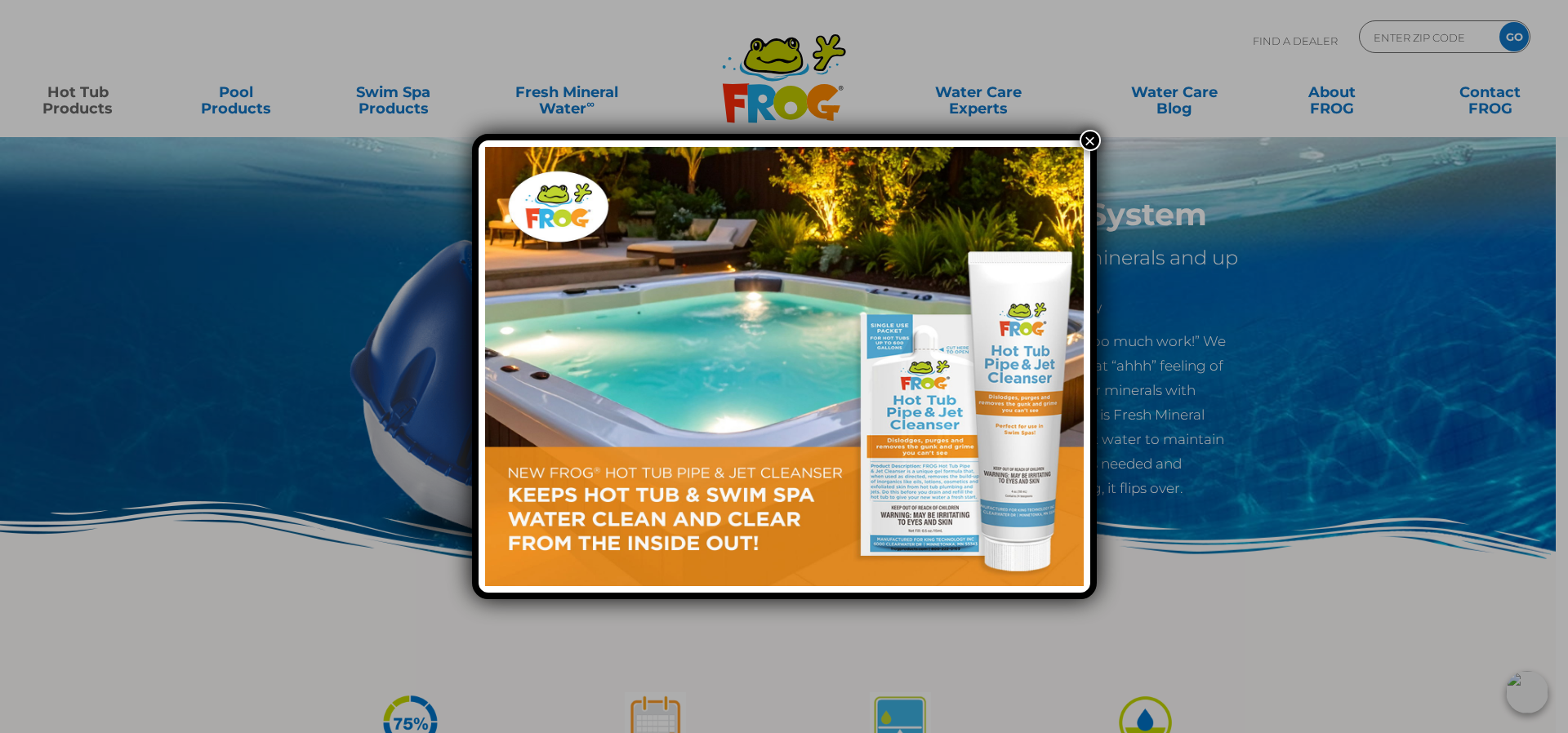
click at [1093, 141] on button "×" at bounding box center [1089, 139] width 21 height 21
